Goal: Transaction & Acquisition: Subscribe to service/newsletter

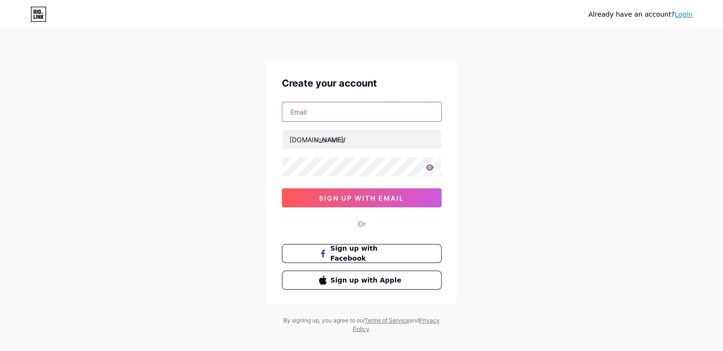
click at [305, 118] on input "text" at bounding box center [361, 111] width 159 height 19
type input "[EMAIL_ADDRESS][DOMAIN_NAME]"
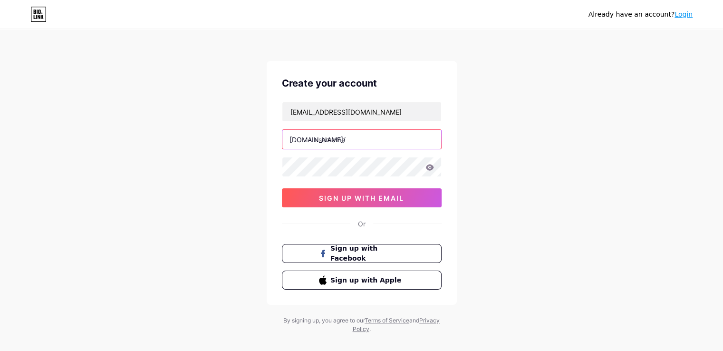
click at [332, 141] on input "text" at bounding box center [361, 139] width 159 height 19
type input "tenfoldcleaning"
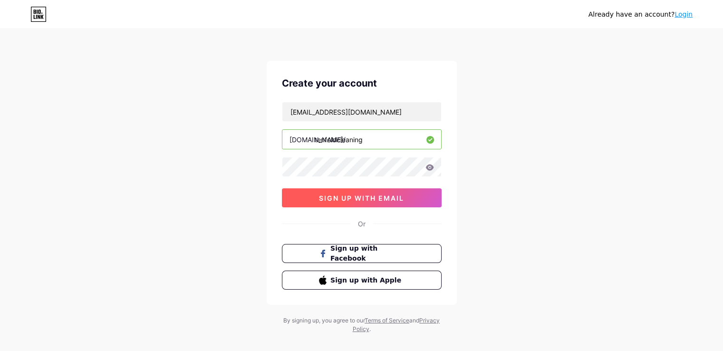
click at [368, 200] on span "sign up with email" at bounding box center [361, 198] width 85 height 8
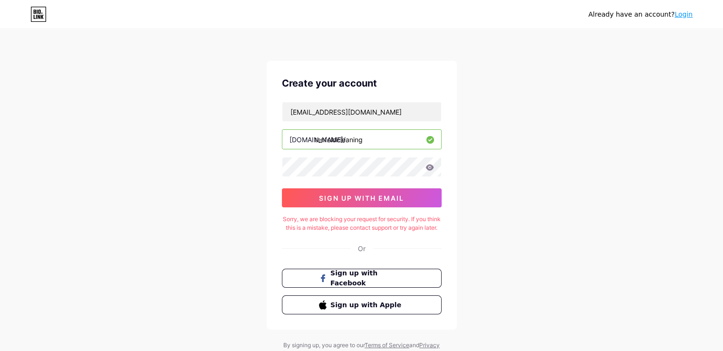
click at [686, 13] on link "Login" at bounding box center [683, 14] width 18 height 8
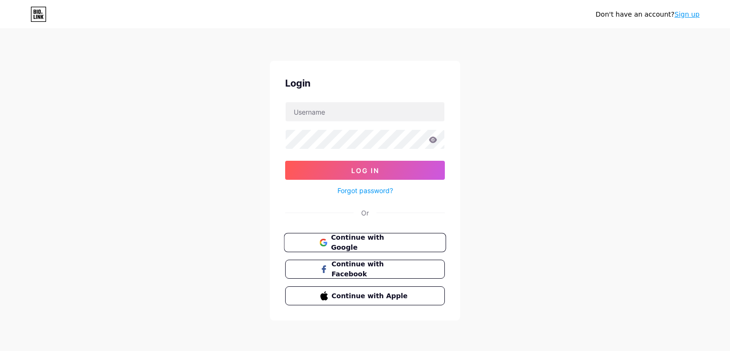
click at [364, 242] on span "Continue with Google" at bounding box center [370, 242] width 79 height 20
